Goal: Task Accomplishment & Management: Use online tool/utility

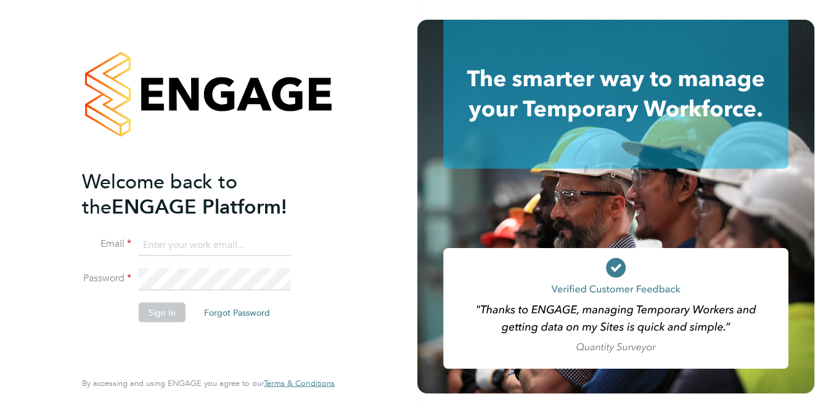
type input "[PERSON_NAME][EMAIL_ADDRESS][PERSON_NAME][DOMAIN_NAME]"
click at [158, 315] on button "Sign In" at bounding box center [162, 313] width 47 height 20
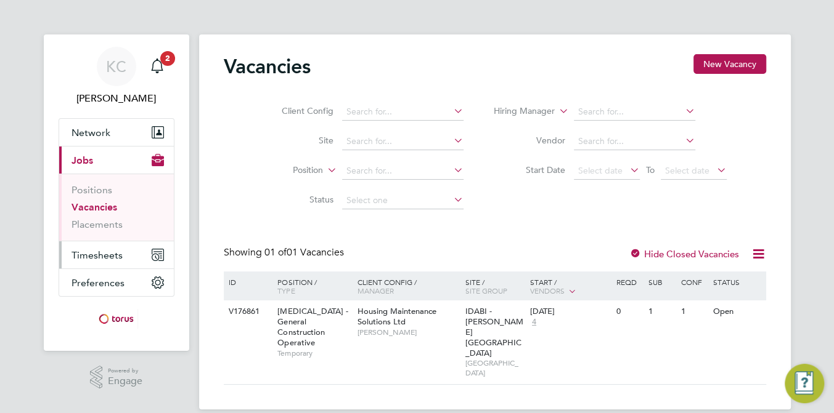
click at [110, 255] on span "Timesheets" at bounding box center [96, 256] width 51 height 12
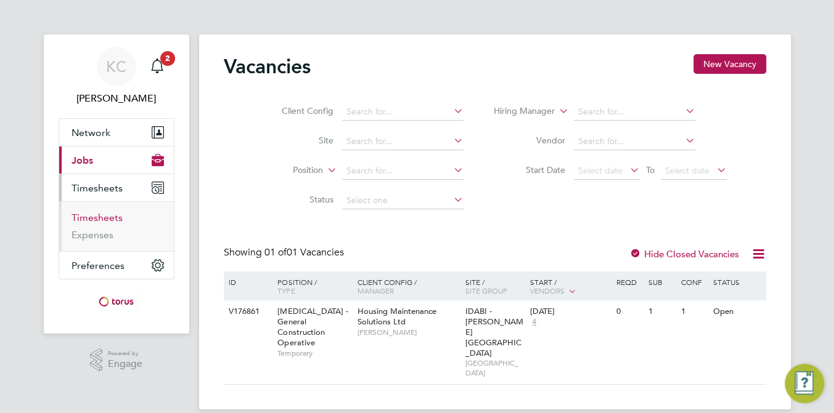
click at [103, 214] on link "Timesheets" at bounding box center [96, 218] width 51 height 12
